Goal: Find specific page/section: Find specific page/section

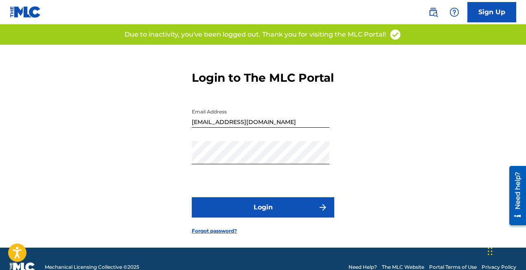
click at [299, 216] on button "Login" at bounding box center [263, 207] width 142 height 20
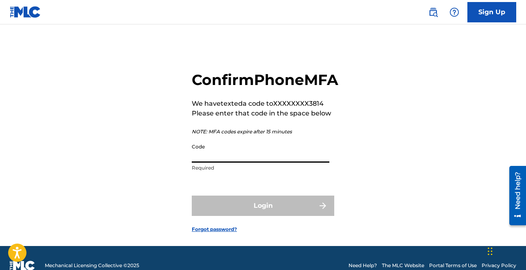
click at [286, 163] on input "Code" at bounding box center [260, 151] width 137 height 23
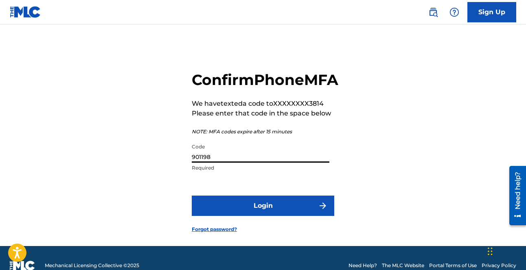
type input "901198"
click at [289, 216] on button "Login" at bounding box center [263, 206] width 142 height 20
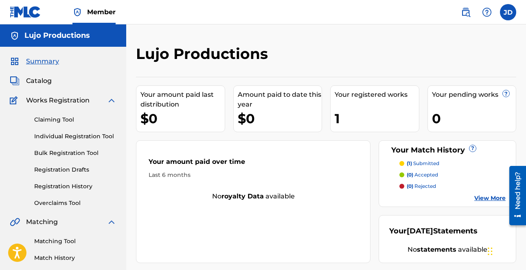
click at [45, 83] on span "Catalog" at bounding box center [39, 81] width 26 height 10
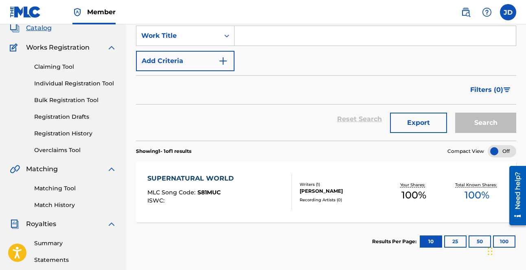
scroll to position [53, 0]
